Goal: Task Accomplishment & Management: Manage account settings

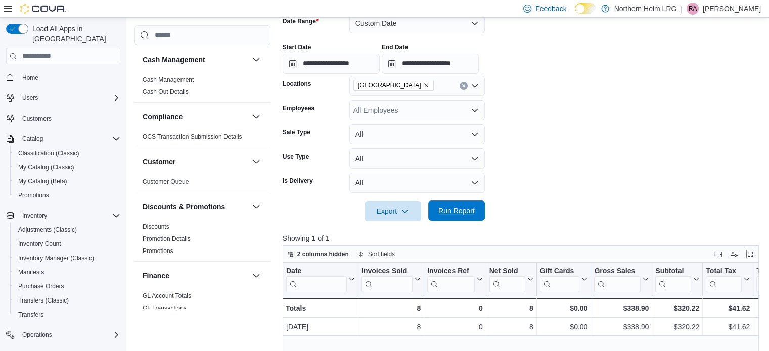
scroll to position [161, 0]
click at [463, 208] on span "Run Report" at bounding box center [456, 211] width 36 height 10
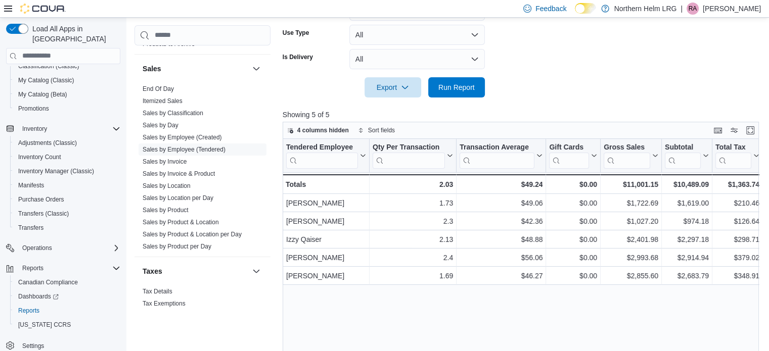
scroll to position [297, 0]
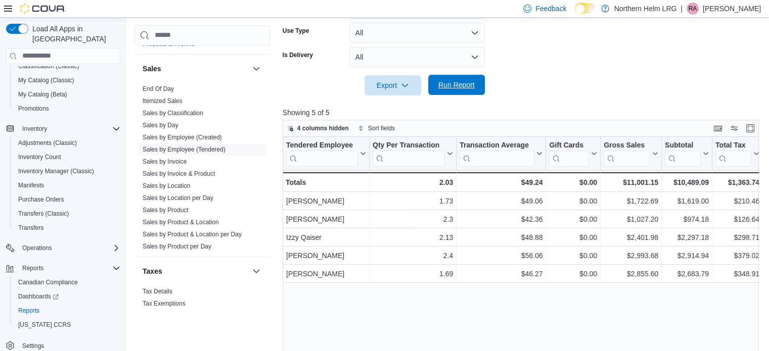
click at [464, 88] on span "Run Report" at bounding box center [456, 85] width 36 height 10
click at [63, 165] on span "Inventory Manager (Classic)" at bounding box center [56, 171] width 76 height 12
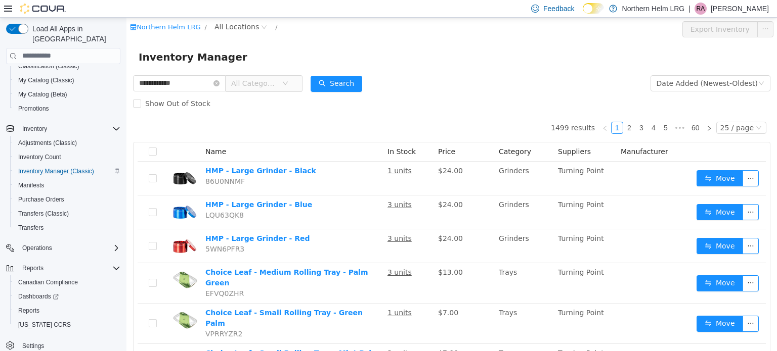
type input "**********"
click at [227, 34] on div "Northern Helm LRG / All Locations /" at bounding box center [398, 29] width 536 height 16
click at [226, 29] on span "All Locations" at bounding box center [236, 26] width 44 height 11
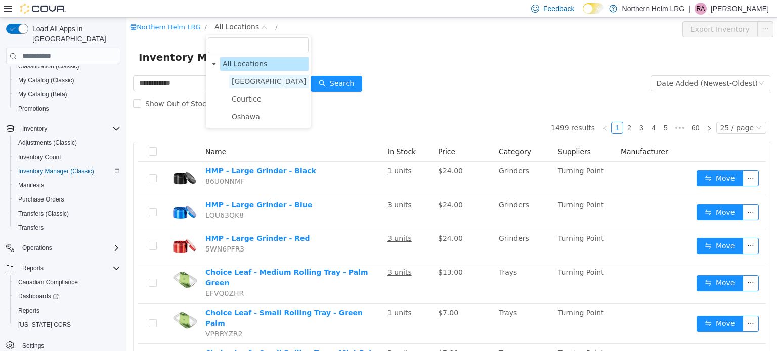
click at [257, 78] on span "[GEOGRAPHIC_DATA]" at bounding box center [269, 81] width 74 height 8
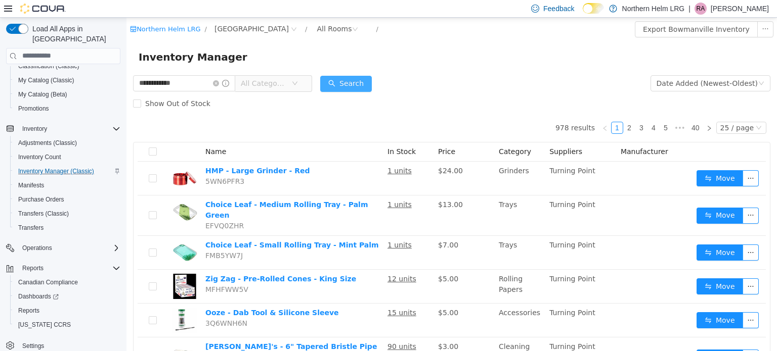
click at [353, 86] on button "Search" at bounding box center [346, 83] width 52 height 16
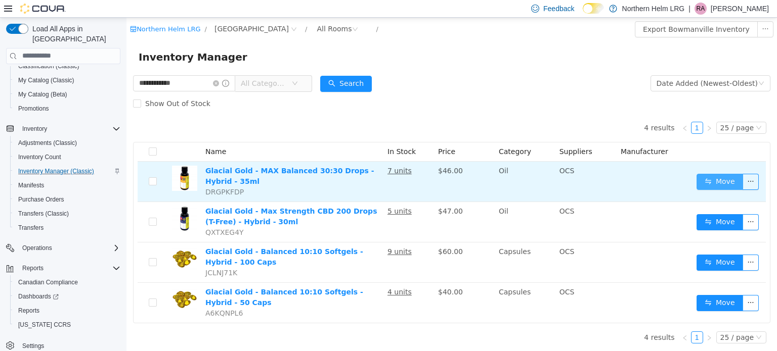
click at [717, 185] on button "Move" at bounding box center [719, 181] width 47 height 16
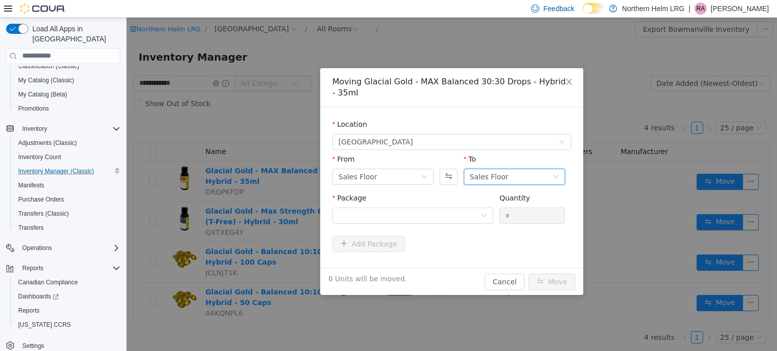
click at [488, 174] on div "Sales Floor" at bounding box center [489, 176] width 39 height 15
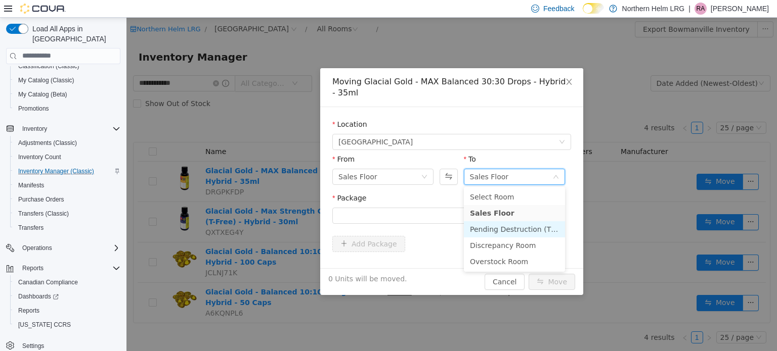
click at [493, 230] on li "Pending Destruction (TBD)" at bounding box center [514, 229] width 101 height 16
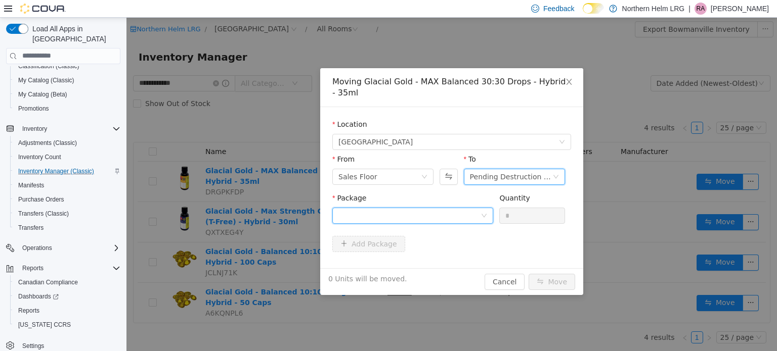
click at [437, 209] on div at bounding box center [409, 215] width 142 height 15
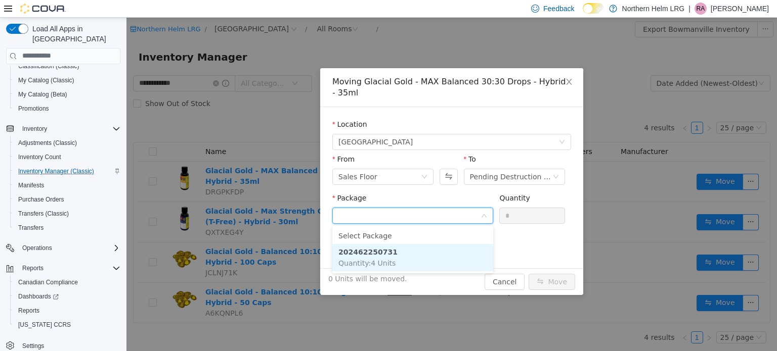
click at [422, 249] on li "202462250731 Quantity : 4 Units" at bounding box center [412, 257] width 161 height 27
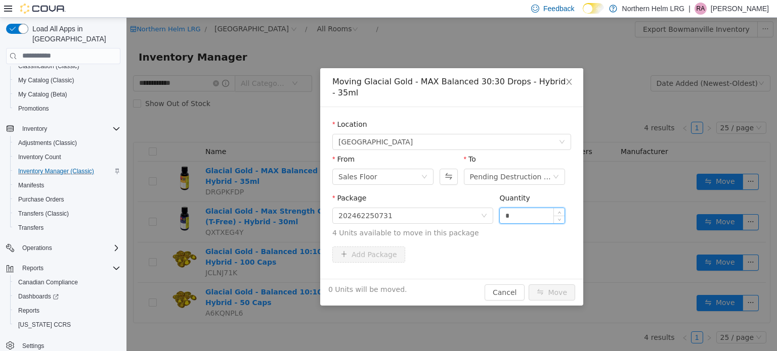
click at [520, 218] on input "*" at bounding box center [532, 215] width 65 height 15
type input "*"
click at [557, 291] on button "Move" at bounding box center [551, 292] width 47 height 16
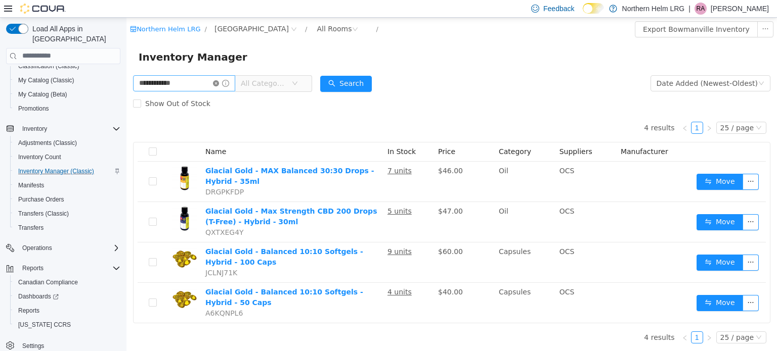
click at [219, 82] on icon "icon: close-circle" at bounding box center [216, 83] width 6 height 6
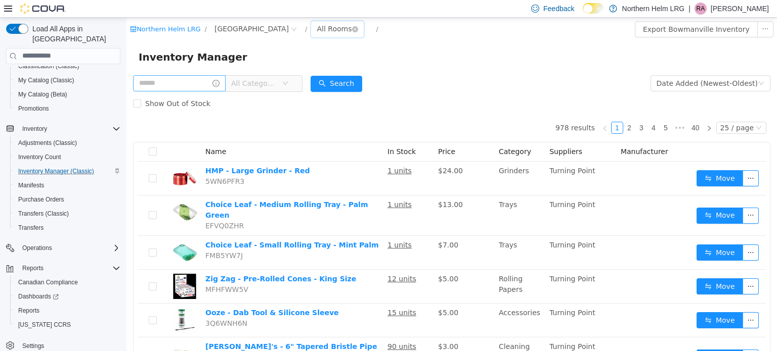
click at [317, 28] on div "All Rooms" at bounding box center [334, 28] width 35 height 15
click at [301, 91] on li "Discrepancy Room" at bounding box center [302, 97] width 61 height 16
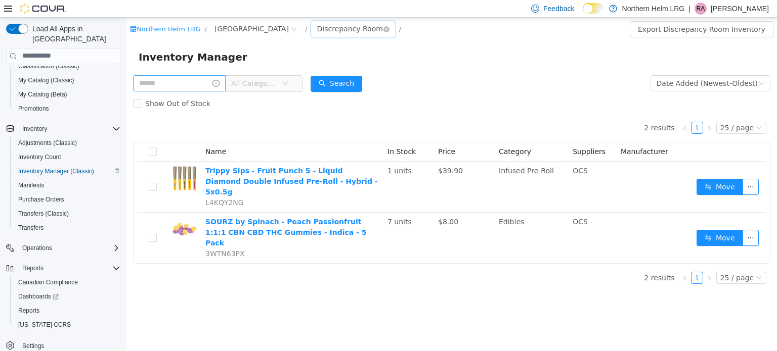
click at [317, 30] on div "Discrepancy Room" at bounding box center [350, 28] width 66 height 15
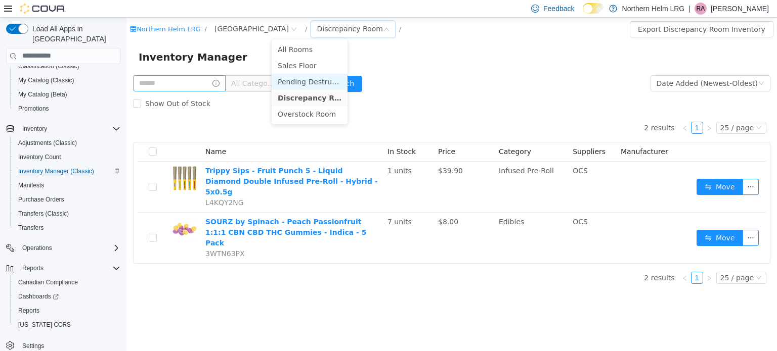
click at [309, 74] on li "Pending Destruction (TBD)" at bounding box center [310, 81] width 76 height 16
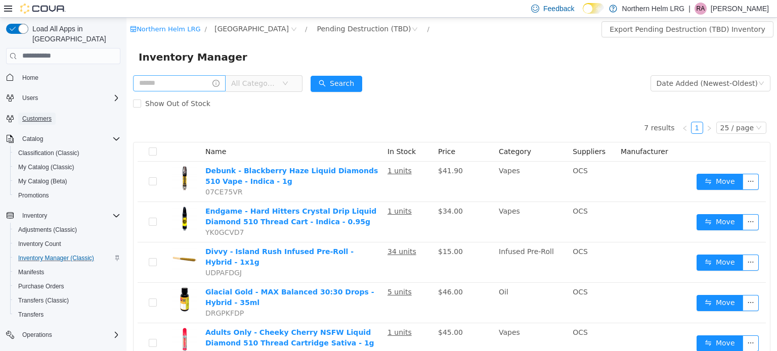
click at [27, 113] on span "Customers" at bounding box center [36, 119] width 29 height 12
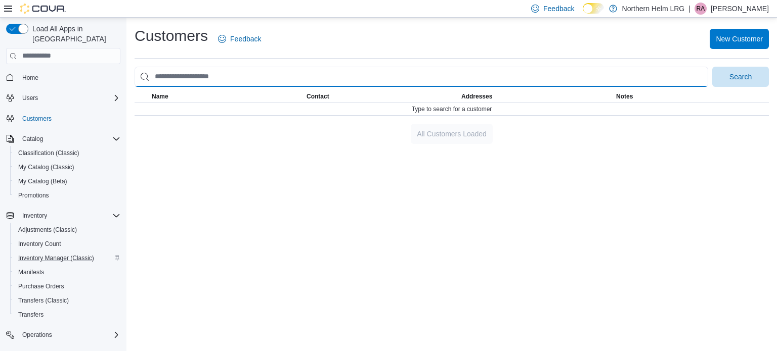
click at [203, 72] on input "search" at bounding box center [420, 77] width 573 height 20
type input "****"
click at [712, 67] on button "Search" at bounding box center [740, 77] width 57 height 20
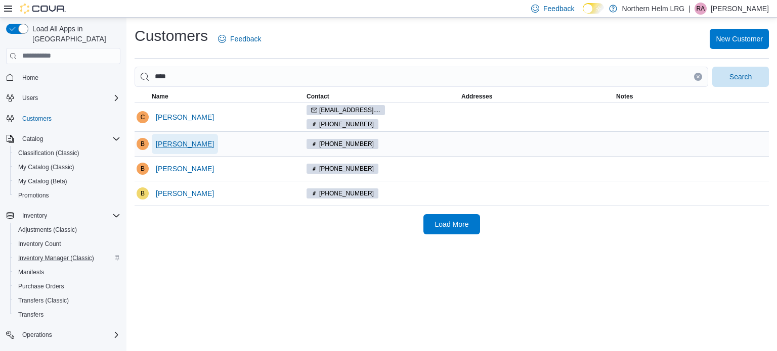
click at [190, 139] on span "Braeden Finn" at bounding box center [185, 144] width 58 height 10
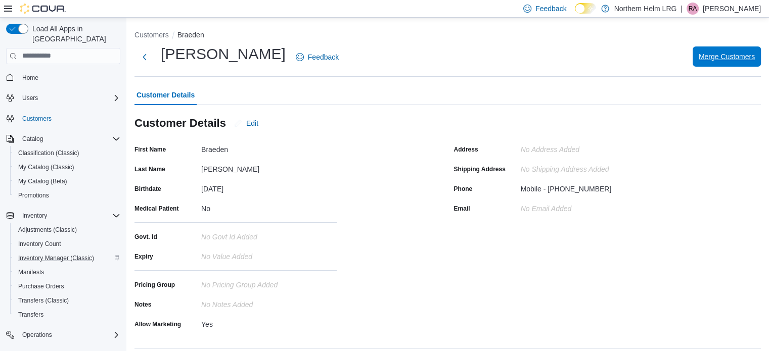
click at [727, 50] on span "Merge Customers" at bounding box center [727, 57] width 56 height 20
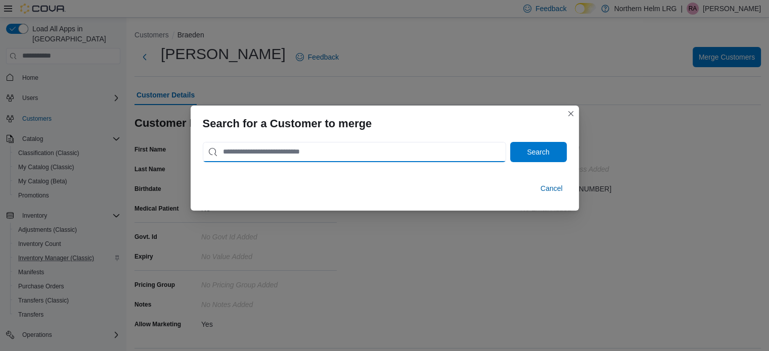
click at [392, 156] on input "search" at bounding box center [354, 152] width 303 height 20
type input "****"
click at [510, 142] on button "Search" at bounding box center [538, 152] width 57 height 20
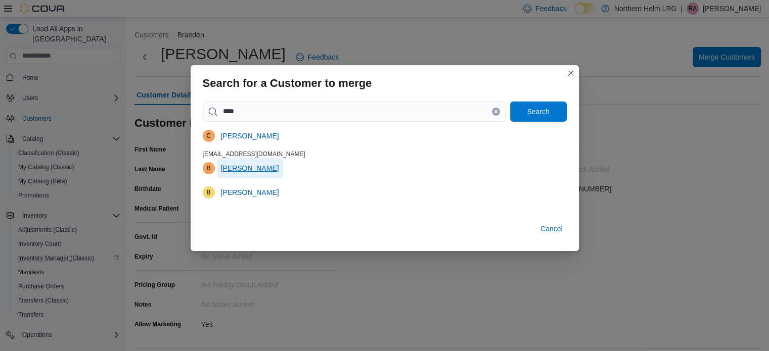
click at [262, 169] on span "Brayden Finn" at bounding box center [250, 168] width 58 height 10
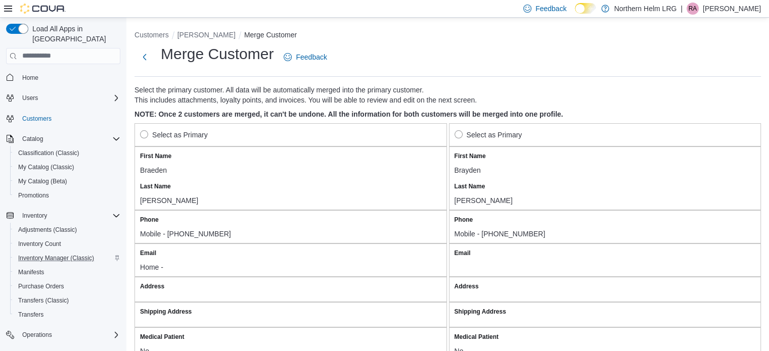
click at [190, 135] on label "Select as Primary" at bounding box center [174, 135] width 68 height 12
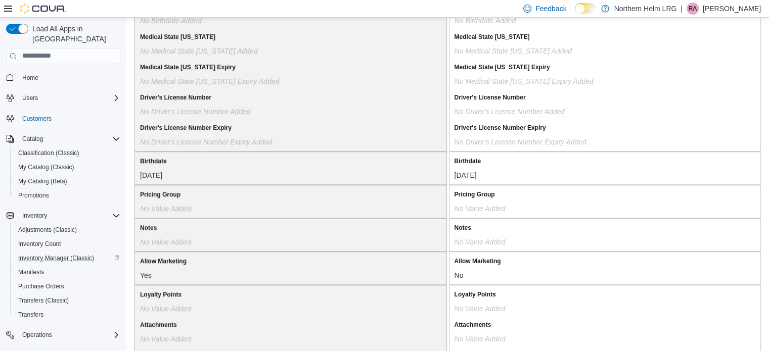
scroll to position [874, 0]
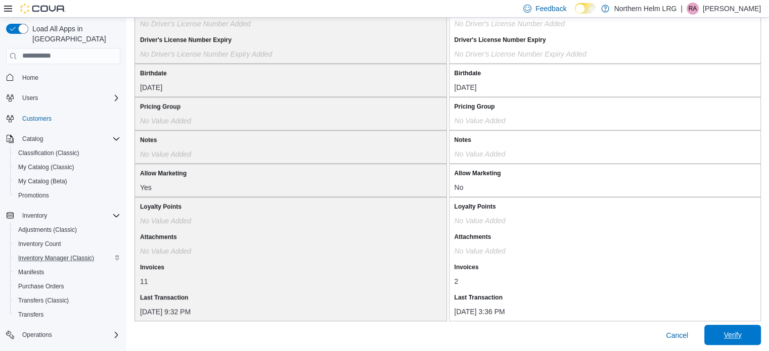
click at [755, 335] on span "Verify" at bounding box center [732, 335] width 44 height 20
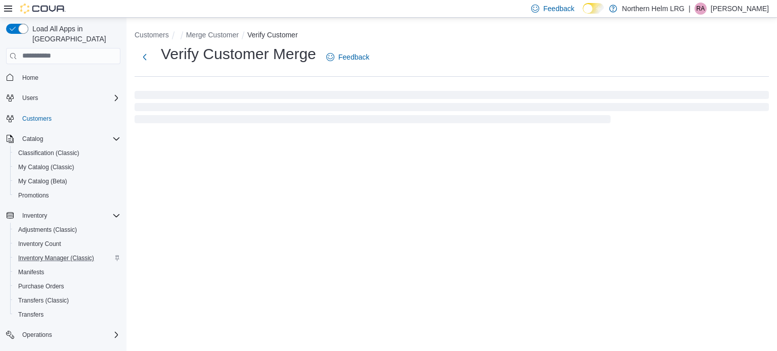
select select "******"
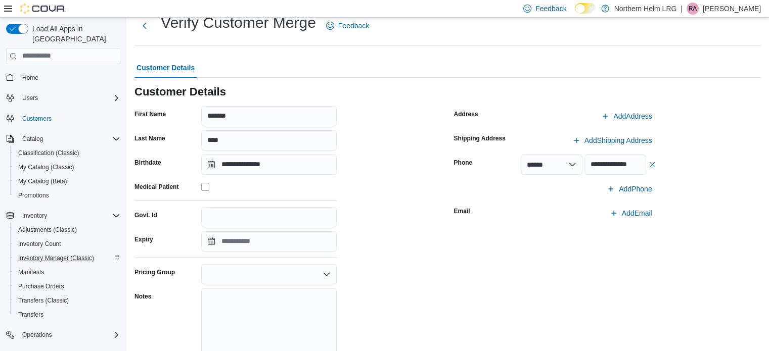
scroll to position [118, 0]
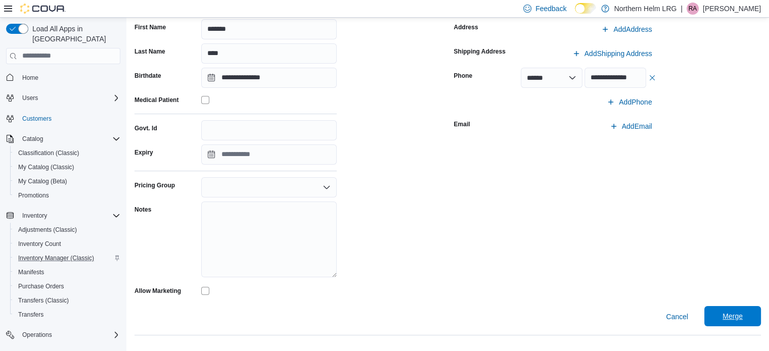
click at [735, 310] on span "Merge" at bounding box center [732, 316] width 44 height 20
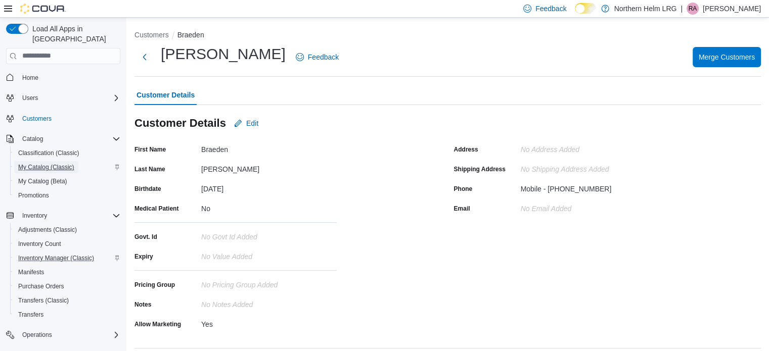
click at [49, 163] on span "My Catalog (Classic)" at bounding box center [46, 167] width 56 height 8
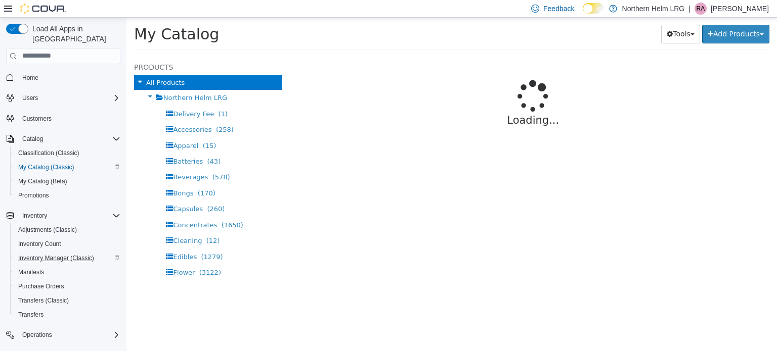
select select "**********"
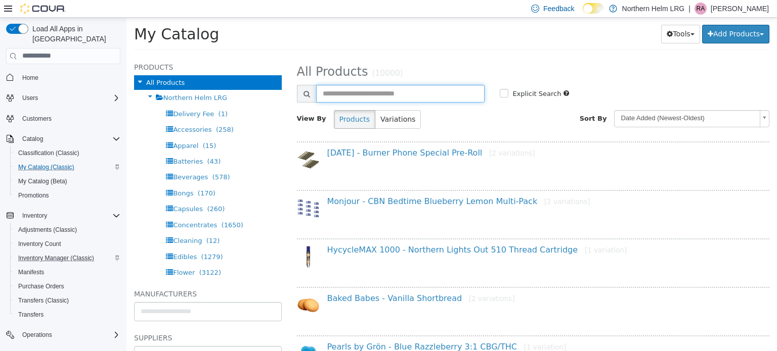
click at [411, 96] on input "text" at bounding box center [400, 93] width 169 height 18
type input "**********"
select select "**********"
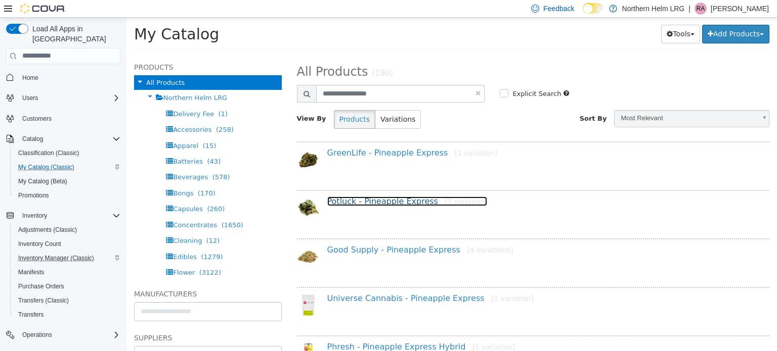
click at [391, 196] on link "Potluck - Pineapple Express [1 variation]" at bounding box center [407, 201] width 160 height 10
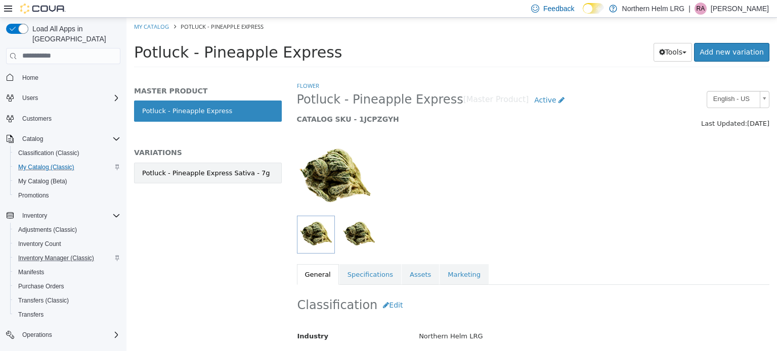
click at [259, 169] on link "Potluck - Pineapple Express Sativa - 7g" at bounding box center [208, 172] width 148 height 21
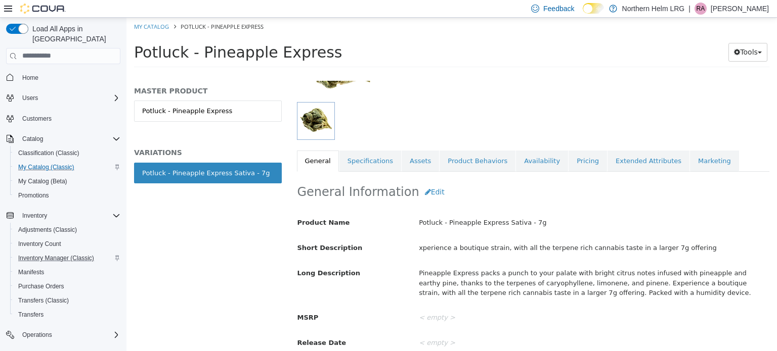
scroll to position [114, 0]
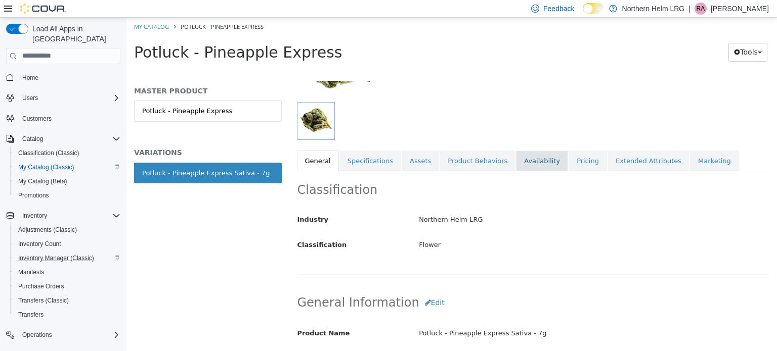
click at [523, 165] on link "Availability" at bounding box center [542, 160] width 52 height 21
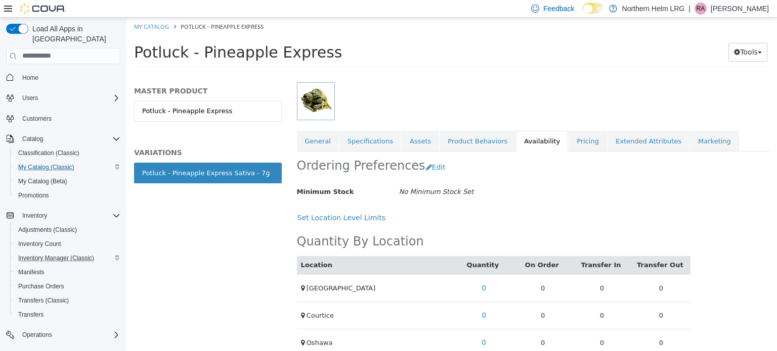
scroll to position [148, 0]
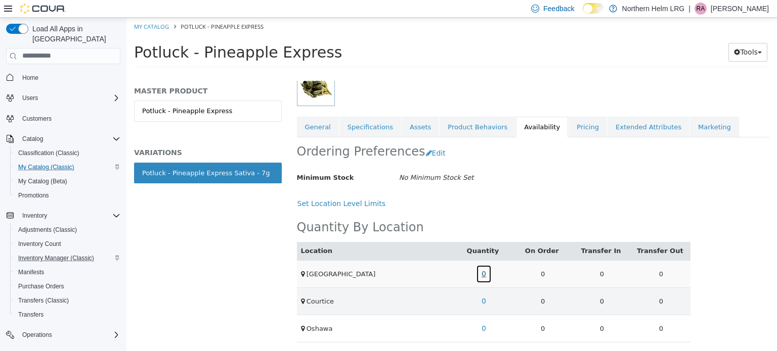
click at [479, 274] on link "0" at bounding box center [484, 273] width 16 height 19
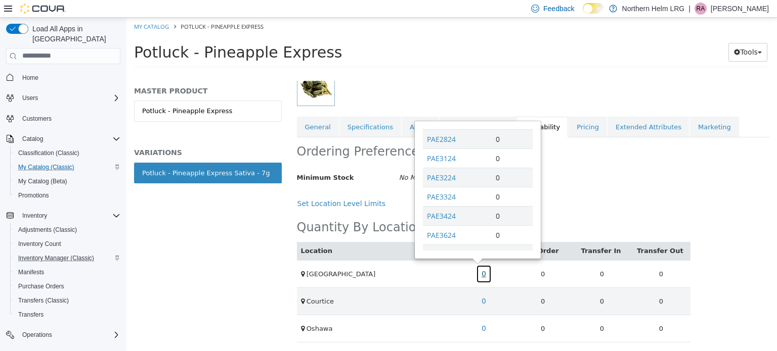
scroll to position [520, 0]
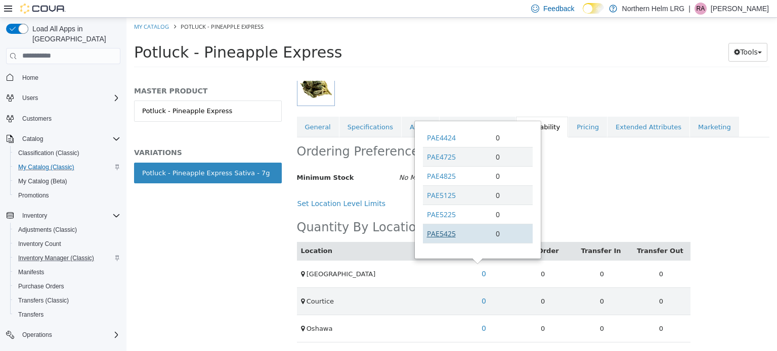
drag, startPoint x: 465, startPoint y: 228, endPoint x: 429, endPoint y: 227, distance: 35.9
drag, startPoint x: 429, startPoint y: 227, endPoint x: 464, endPoint y: 234, distance: 35.7
click at [464, 234] on td "PAE5425" at bounding box center [457, 232] width 69 height 19
drag, startPoint x: 461, startPoint y: 229, endPoint x: 426, endPoint y: 223, distance: 35.3
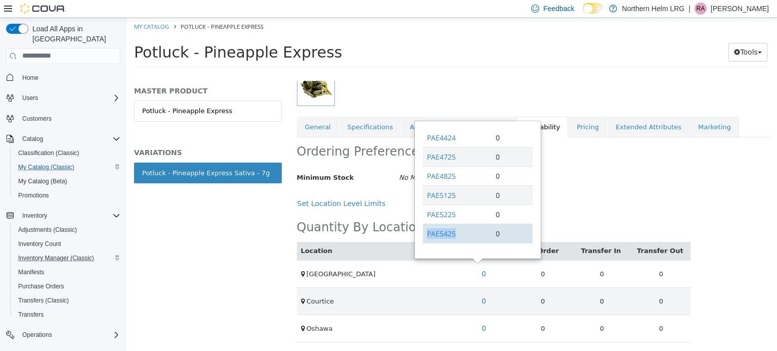
click at [426, 223] on td "PAE5425" at bounding box center [457, 232] width 69 height 19
copy link "PAE5425"
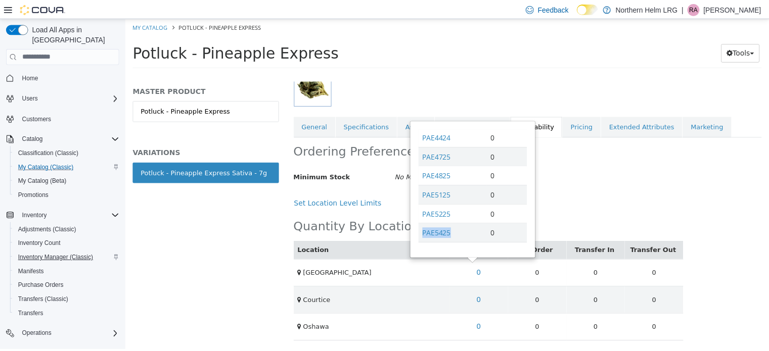
scroll to position [87, 0]
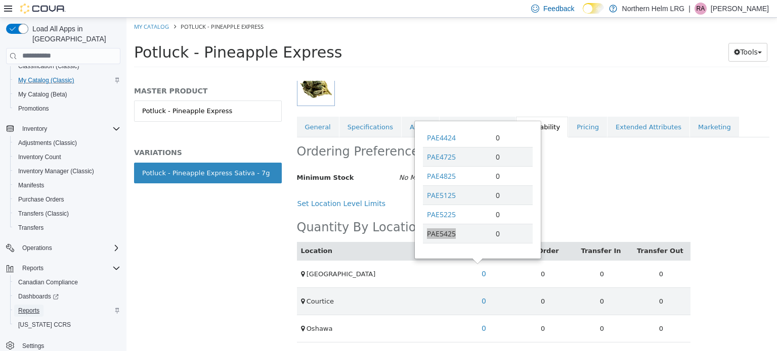
click at [30, 305] on span "Reports" at bounding box center [28, 311] width 21 height 12
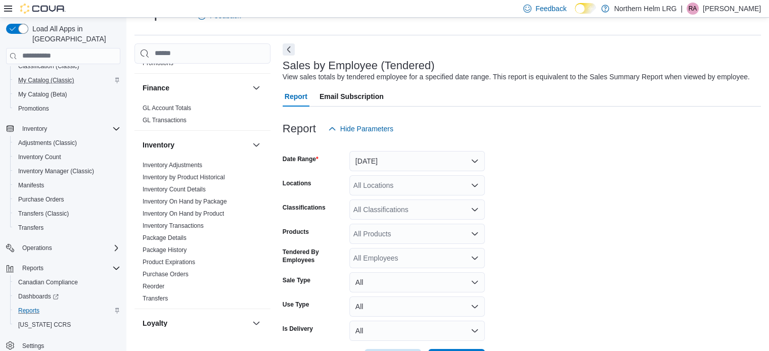
scroll to position [180, 0]
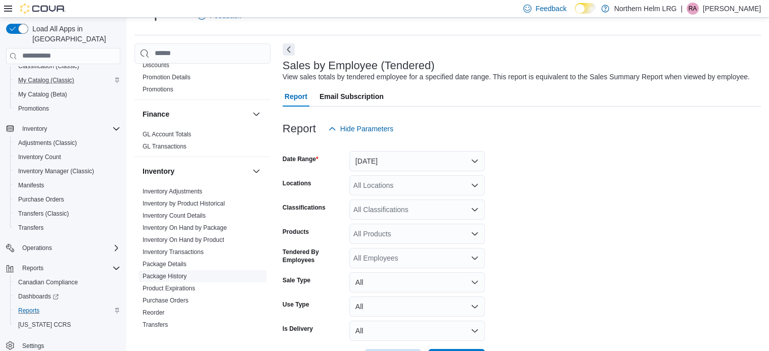
click at [161, 275] on link "Package History" at bounding box center [165, 276] width 44 height 7
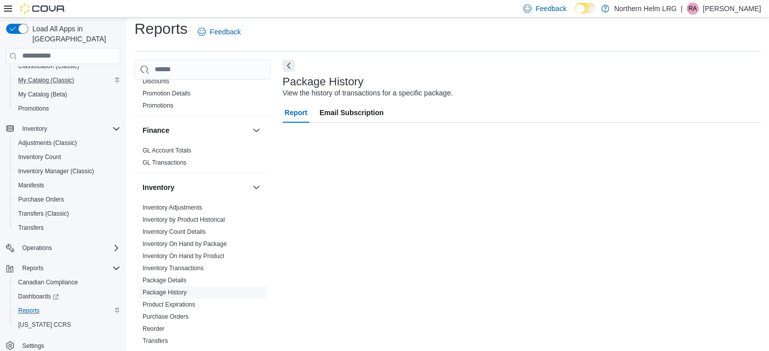
scroll to position [7, 0]
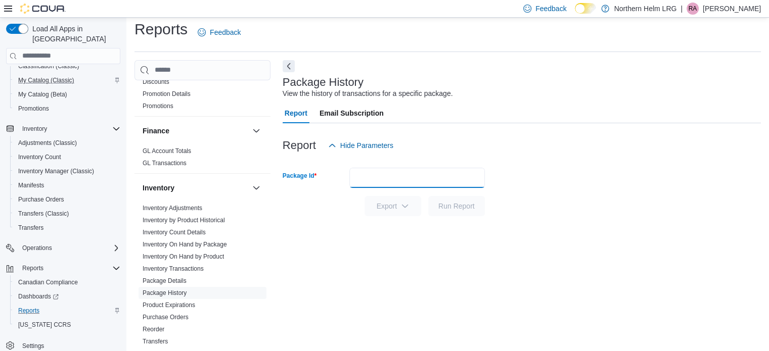
click at [409, 184] on input "Package Id" at bounding box center [417, 178] width 136 height 20
paste input "*******"
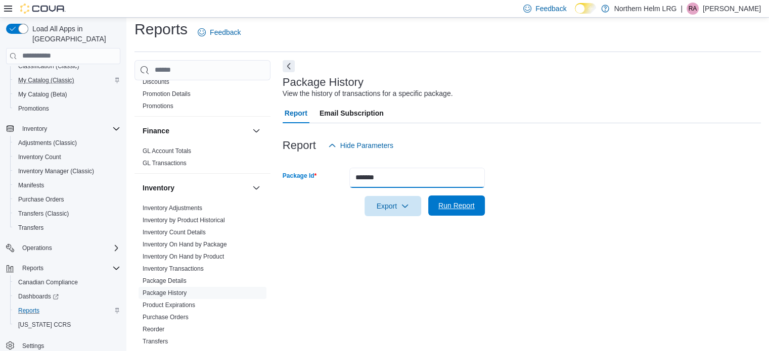
type input "*******"
click at [458, 203] on span "Run Report" at bounding box center [456, 206] width 36 height 10
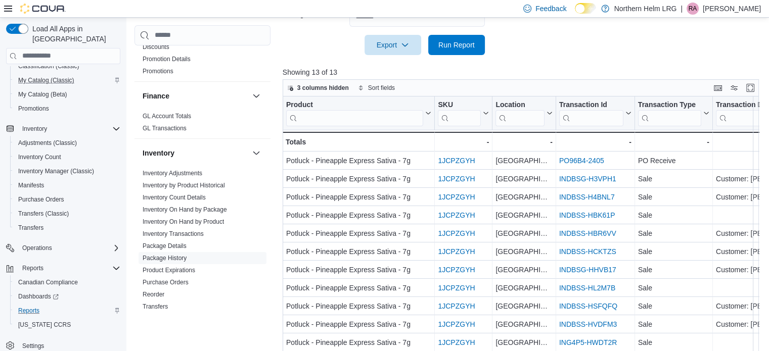
scroll to position [168, 0]
click at [525, 112] on input "search" at bounding box center [520, 117] width 49 height 16
type input "***"
click at [756, 82] on button "Enter fullscreen" at bounding box center [750, 87] width 12 height 12
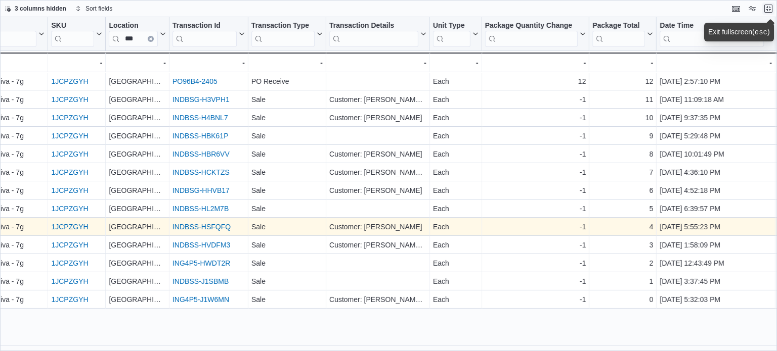
scroll to position [0, 102]
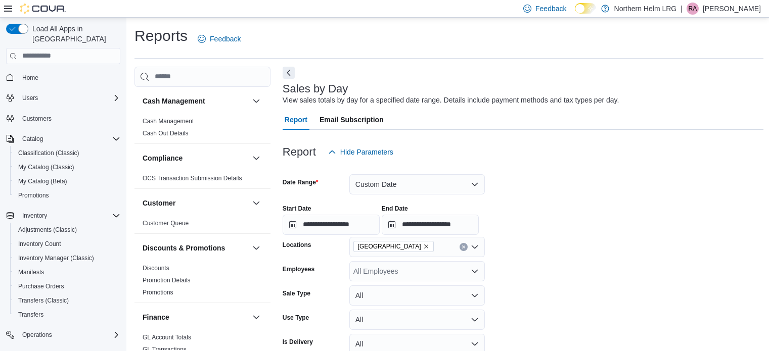
scroll to position [201, 0]
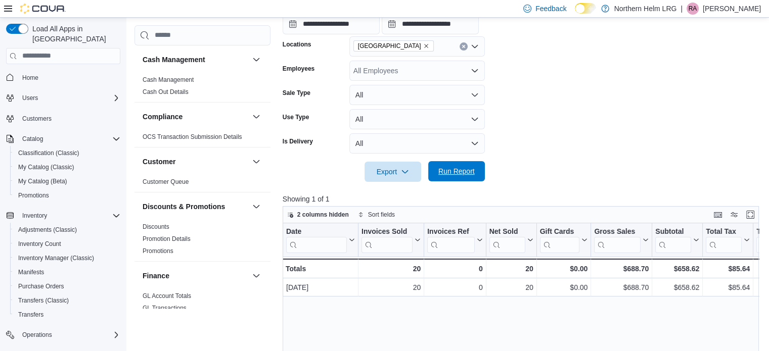
click at [450, 167] on span "Run Report" at bounding box center [456, 171] width 36 height 10
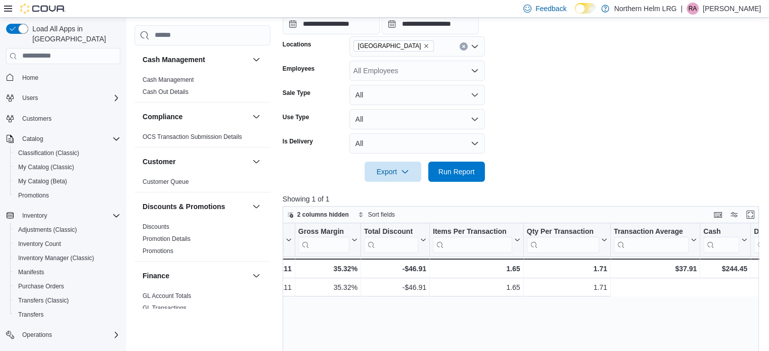
scroll to position [0, 0]
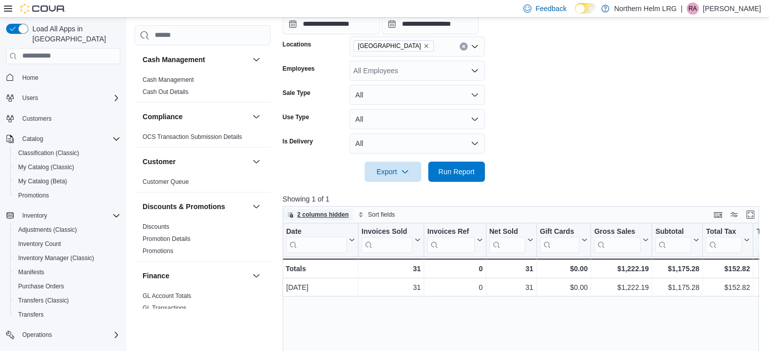
click at [338, 216] on span "2 columns hidden" at bounding box center [323, 215] width 52 height 8
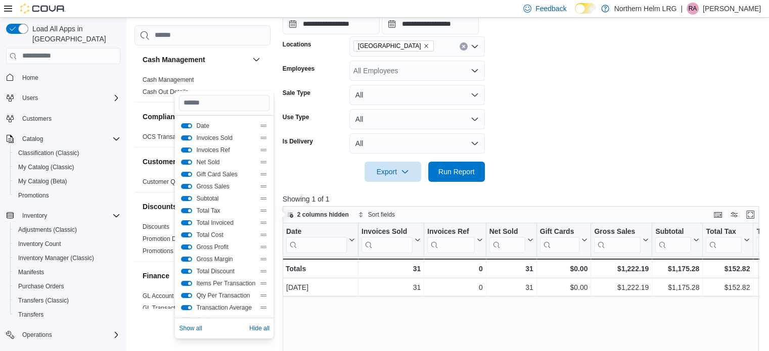
click at [367, 197] on p "Showing 1 of 1" at bounding box center [523, 199] width 481 height 10
